Goal: Task Accomplishment & Management: Manage account settings

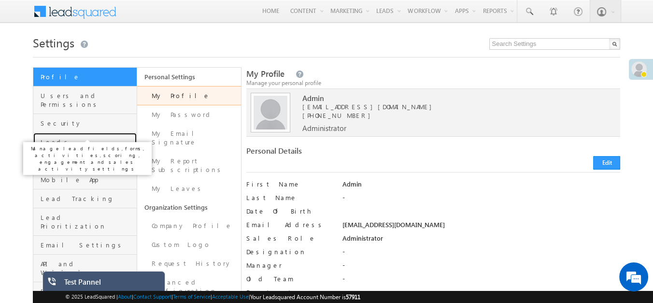
click at [94, 138] on span "Leads" at bounding box center [88, 142] width 94 height 9
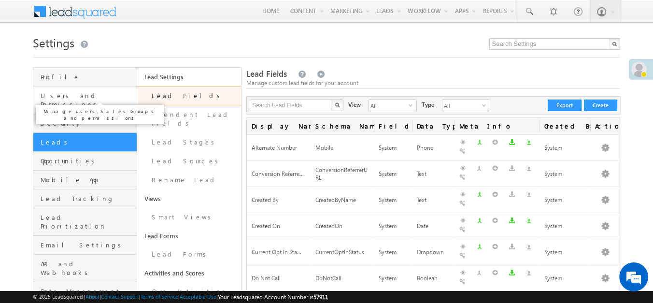
click at [109, 96] on span "Users and Permissions" at bounding box center [88, 99] width 94 height 17
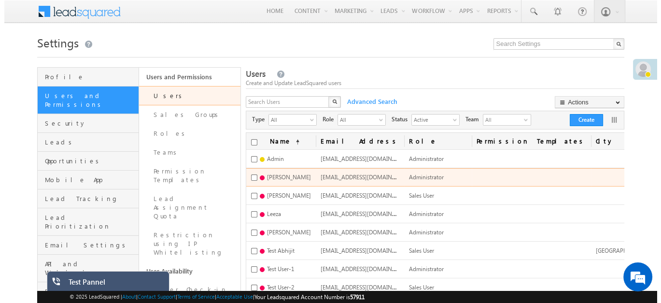
scroll to position [0, 130]
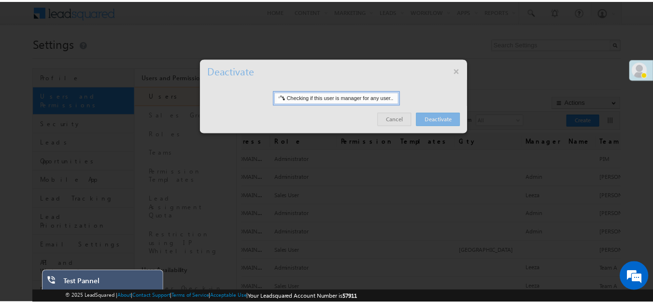
scroll to position [0, 125]
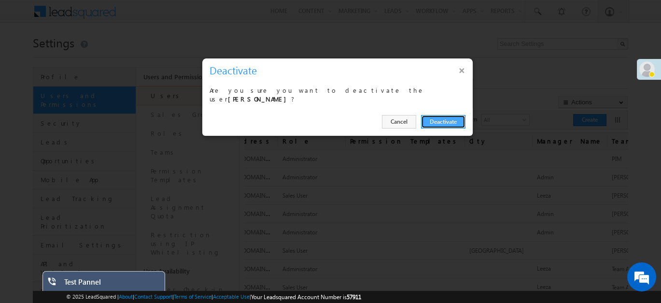
click at [451, 120] on button "Deactivate" at bounding box center [443, 122] width 44 height 14
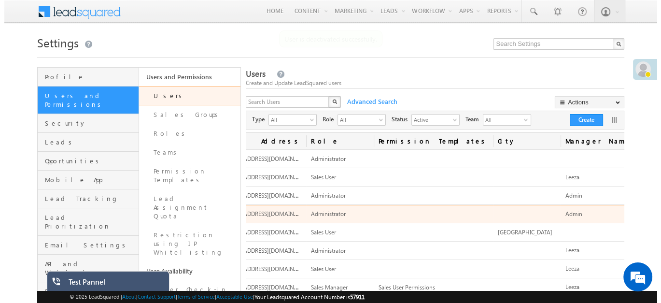
scroll to position [0, 128]
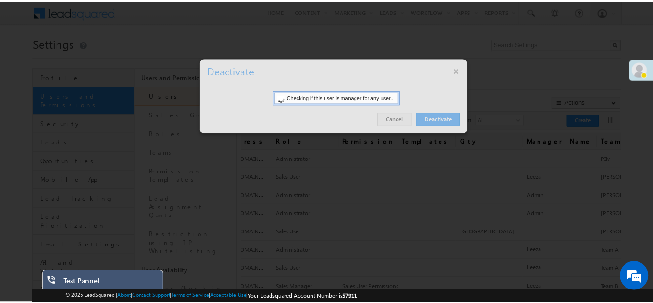
scroll to position [0, 124]
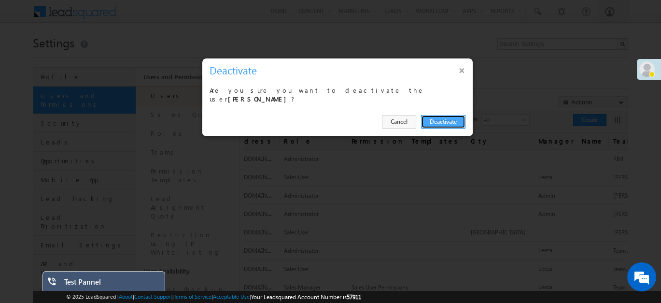
click at [456, 119] on button "Deactivate" at bounding box center [443, 122] width 44 height 14
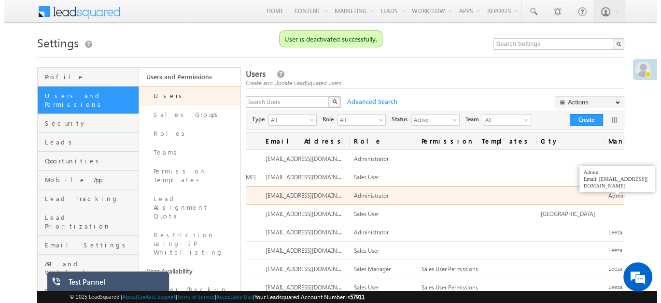
scroll to position [0, 128]
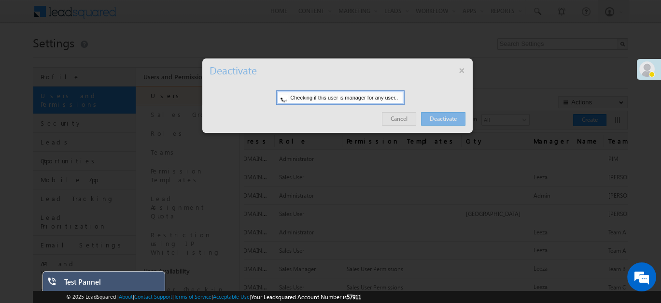
scroll to position [0, 124]
click at [449, 119] on div at bounding box center [337, 95] width 270 height 74
click at [130, 278] on div "Test Pannel" at bounding box center [111, 284] width 94 height 14
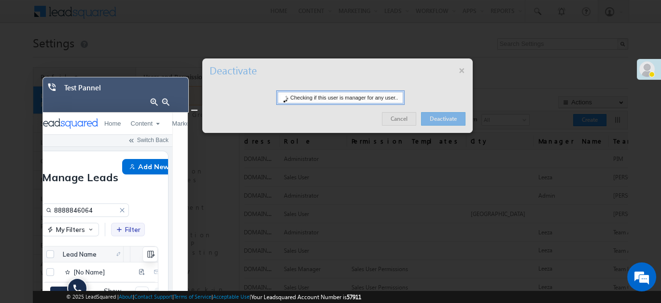
scroll to position [0, 0]
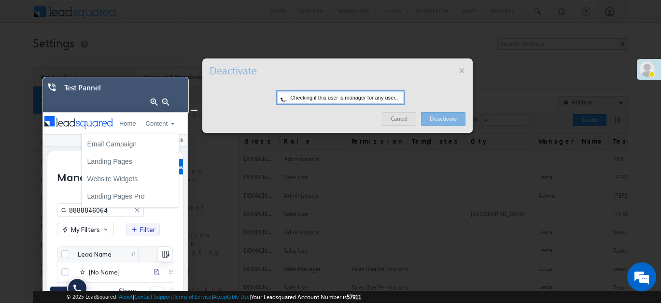
click at [437, 139] on div at bounding box center [330, 151] width 661 height 303
click at [457, 65] on div at bounding box center [337, 95] width 270 height 74
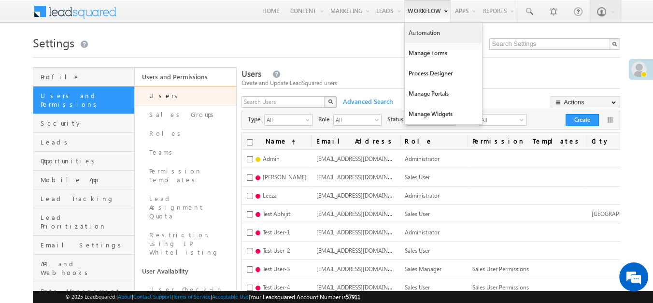
click at [417, 34] on link "Automation" at bounding box center [443, 33] width 77 height 20
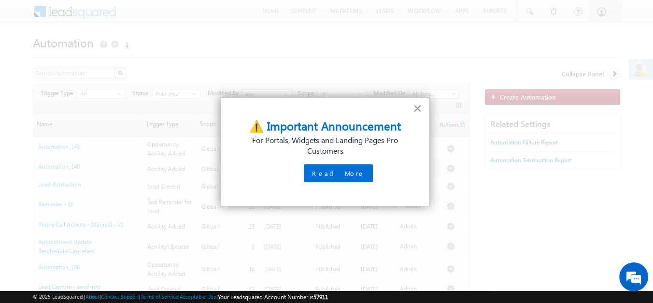
click at [416, 108] on button "×" at bounding box center [417, 107] width 9 height 15
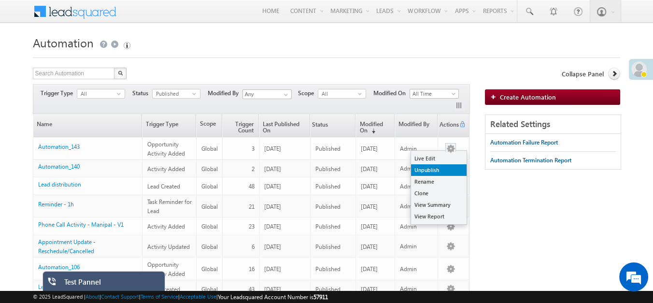
click at [443, 169] on link "Unpublish" at bounding box center [439, 170] width 56 height 12
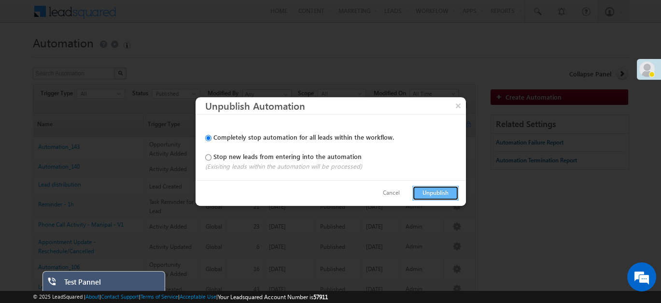
click at [444, 193] on button "Unpublish" at bounding box center [435, 192] width 46 height 15
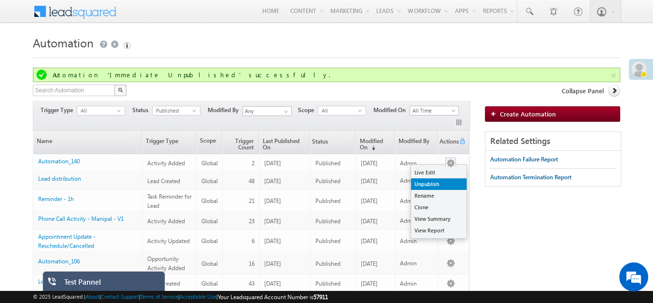
click at [445, 185] on link "Unpublish" at bounding box center [439, 184] width 56 height 12
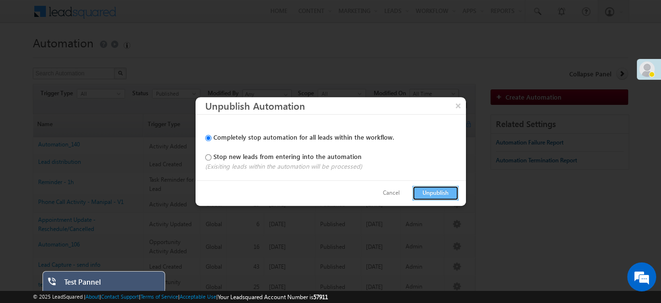
click at [431, 194] on button "Unpublish" at bounding box center [435, 192] width 46 height 15
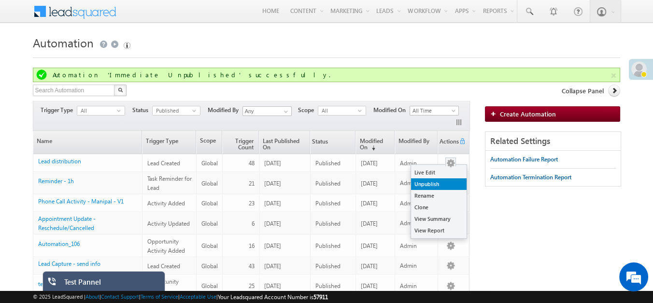
click at [444, 187] on link "Unpublish" at bounding box center [439, 184] width 56 height 12
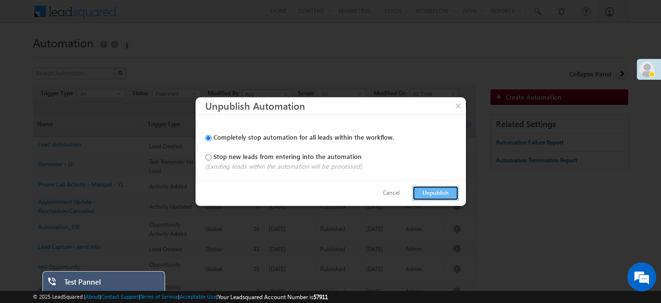
click at [424, 190] on button "Unpublish" at bounding box center [435, 192] width 46 height 15
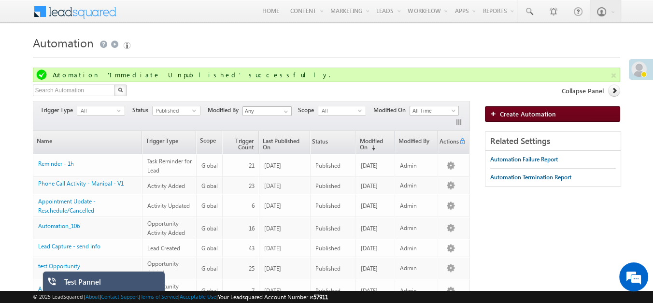
click at [506, 110] on span "Create Automation" at bounding box center [528, 114] width 56 height 8
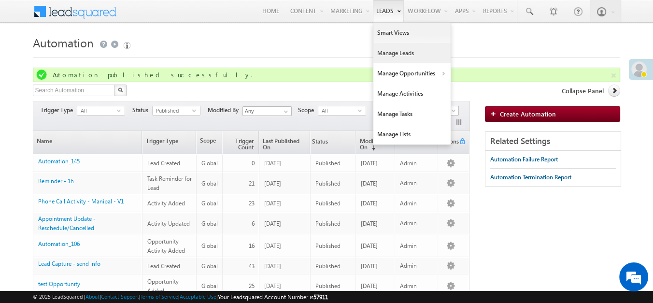
click at [384, 48] on link "Manage Leads" at bounding box center [411, 53] width 77 height 20
